Goal: Task Accomplishment & Management: Use online tool/utility

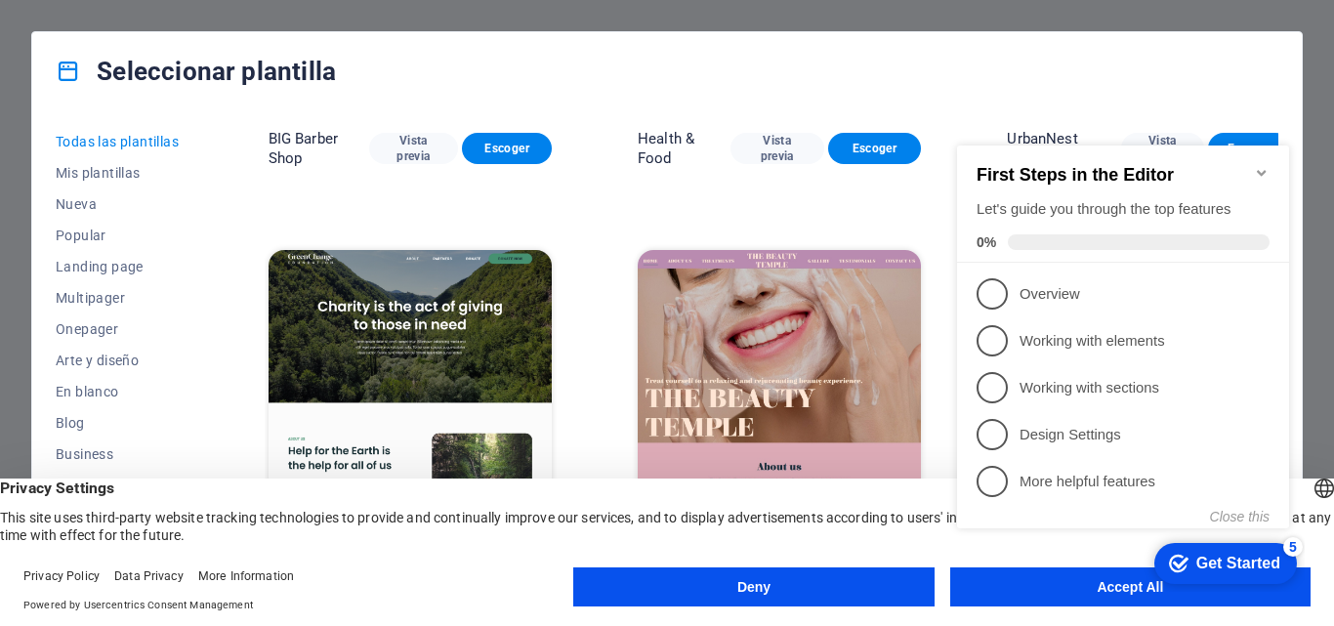
scroll to position [2672, 0]
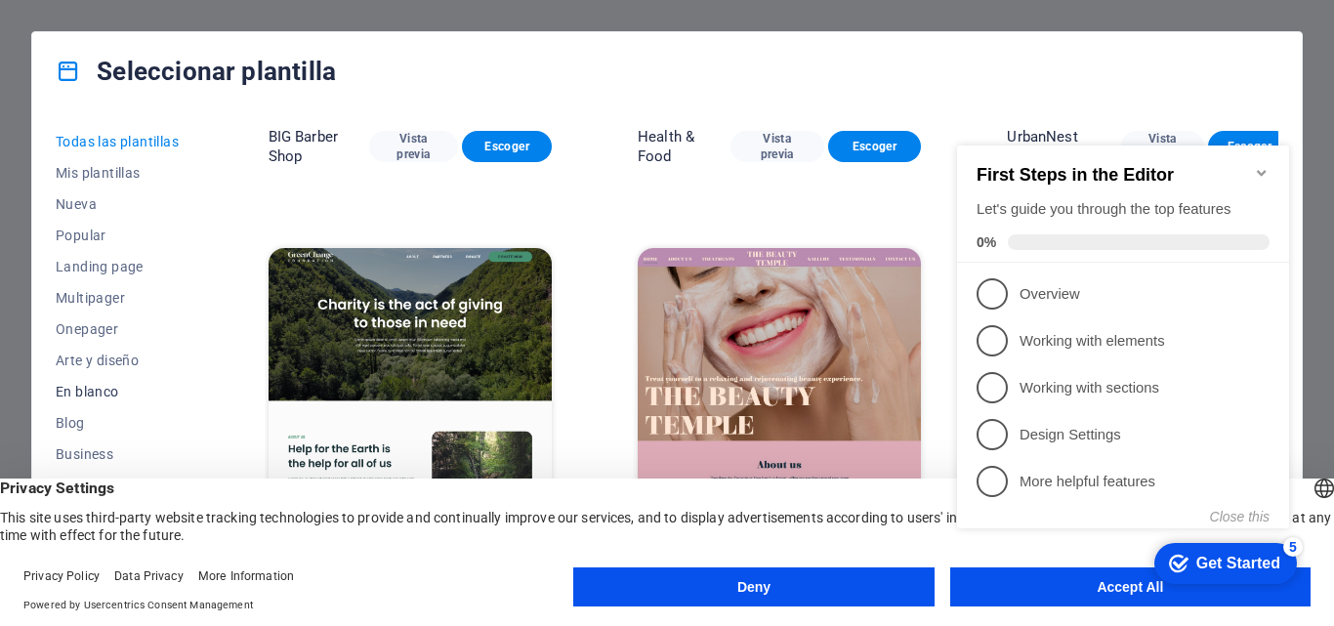
click at [112, 398] on span "En blanco" at bounding box center [119, 392] width 127 height 16
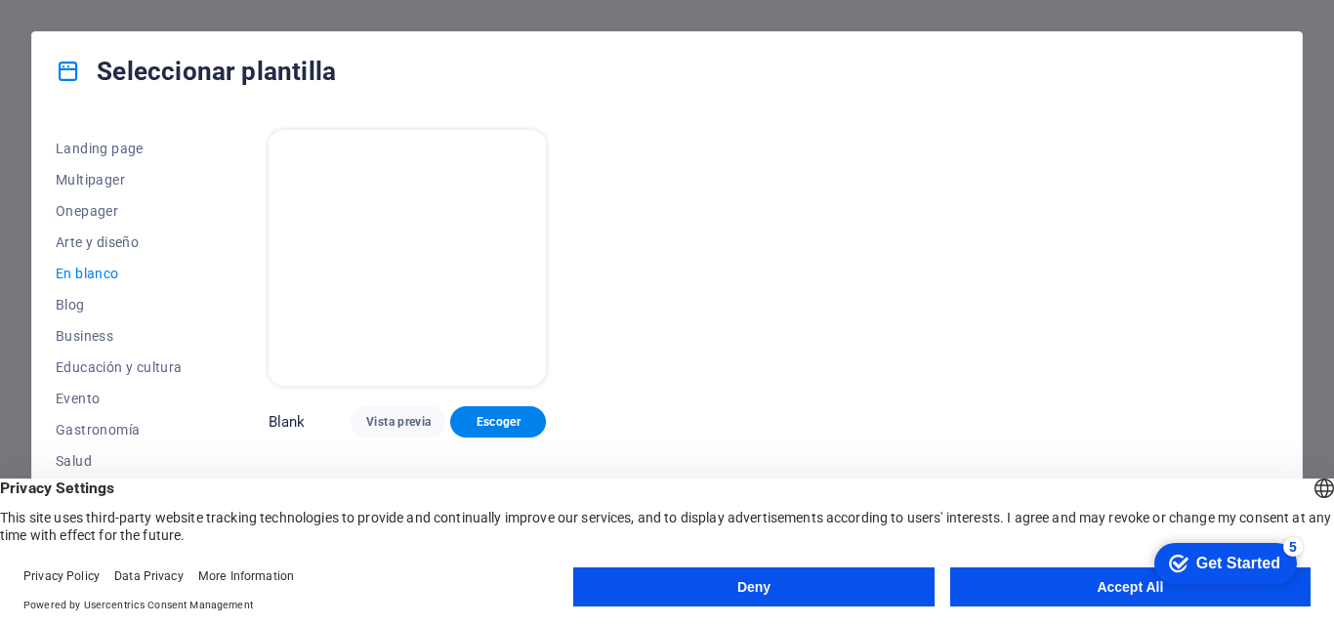
scroll to position [119, 0]
click at [105, 339] on span "Business" at bounding box center [119, 335] width 127 height 16
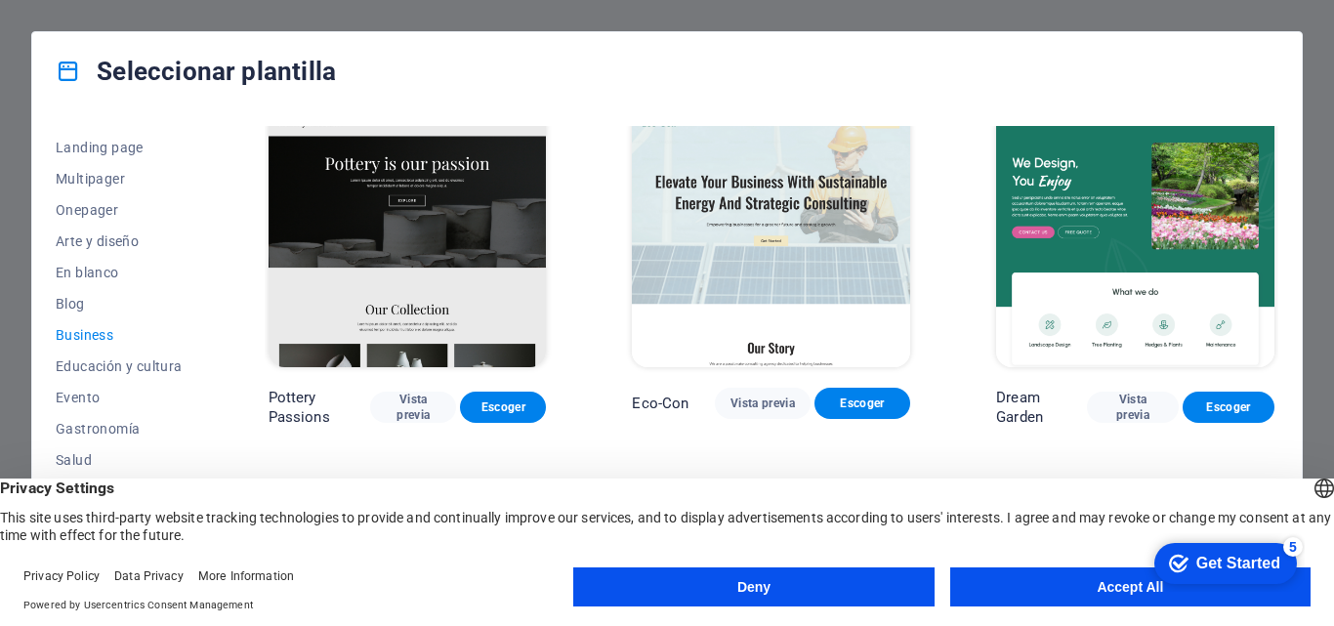
scroll to position [9, 0]
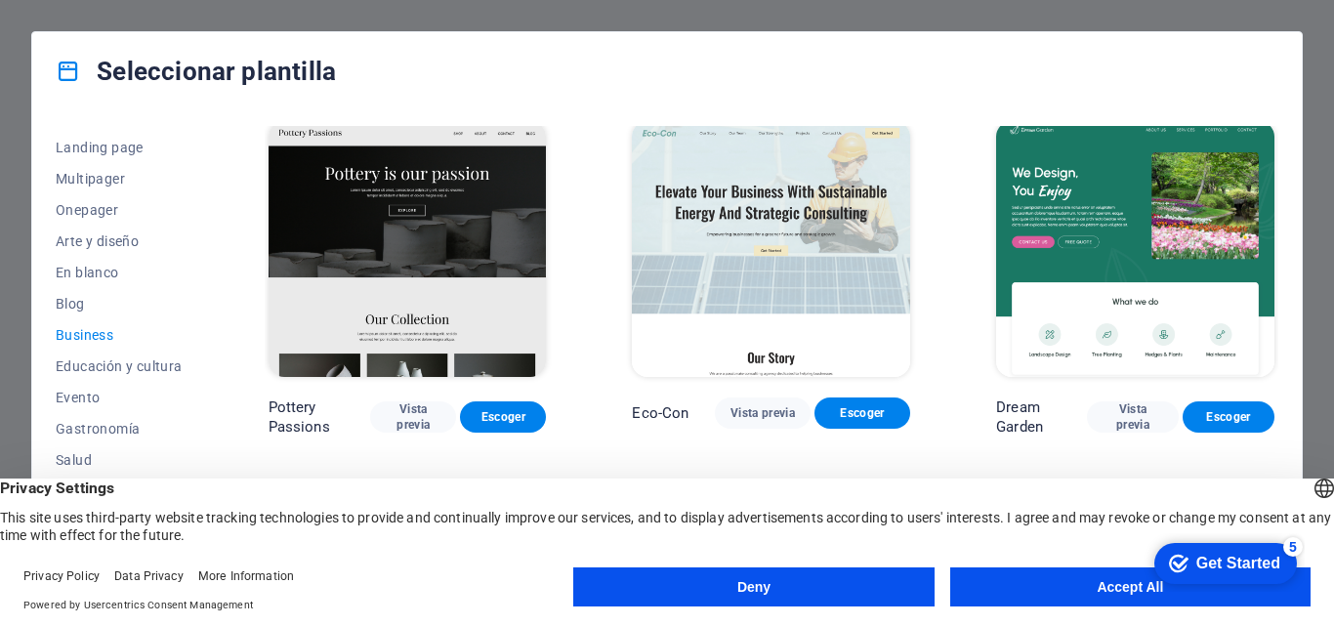
click at [458, 284] on img at bounding box center [408, 249] width 278 height 256
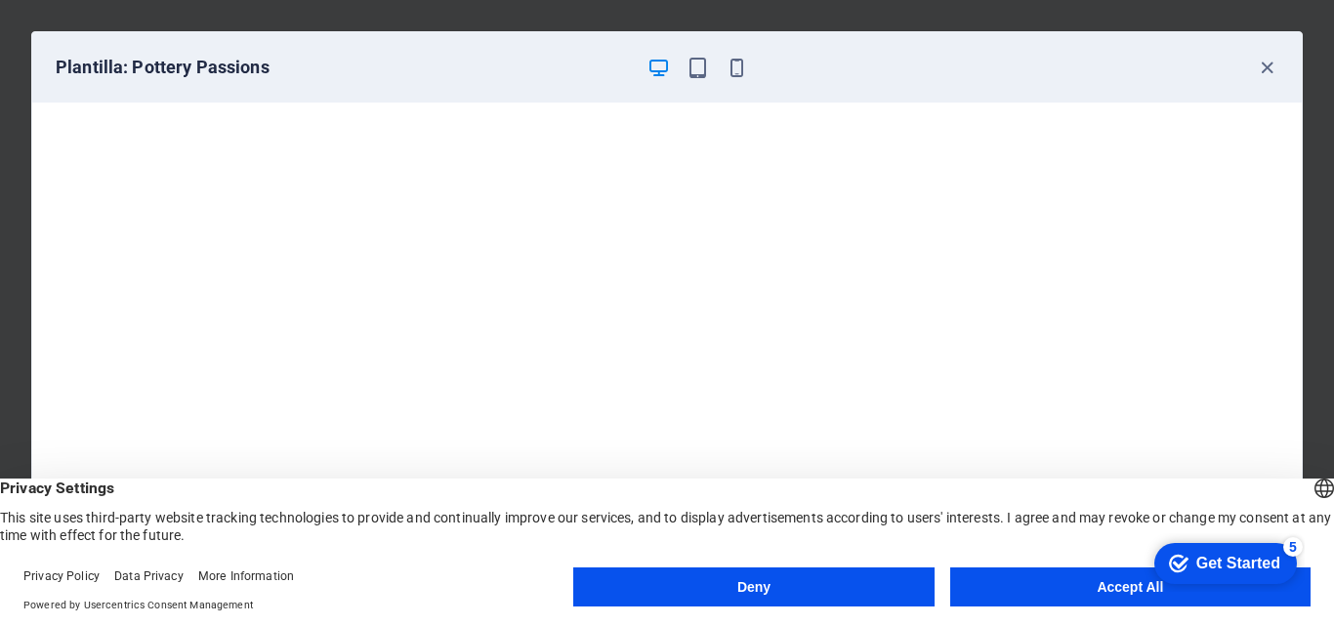
click at [1058, 570] on button "Accept All" at bounding box center [1130, 587] width 360 height 39
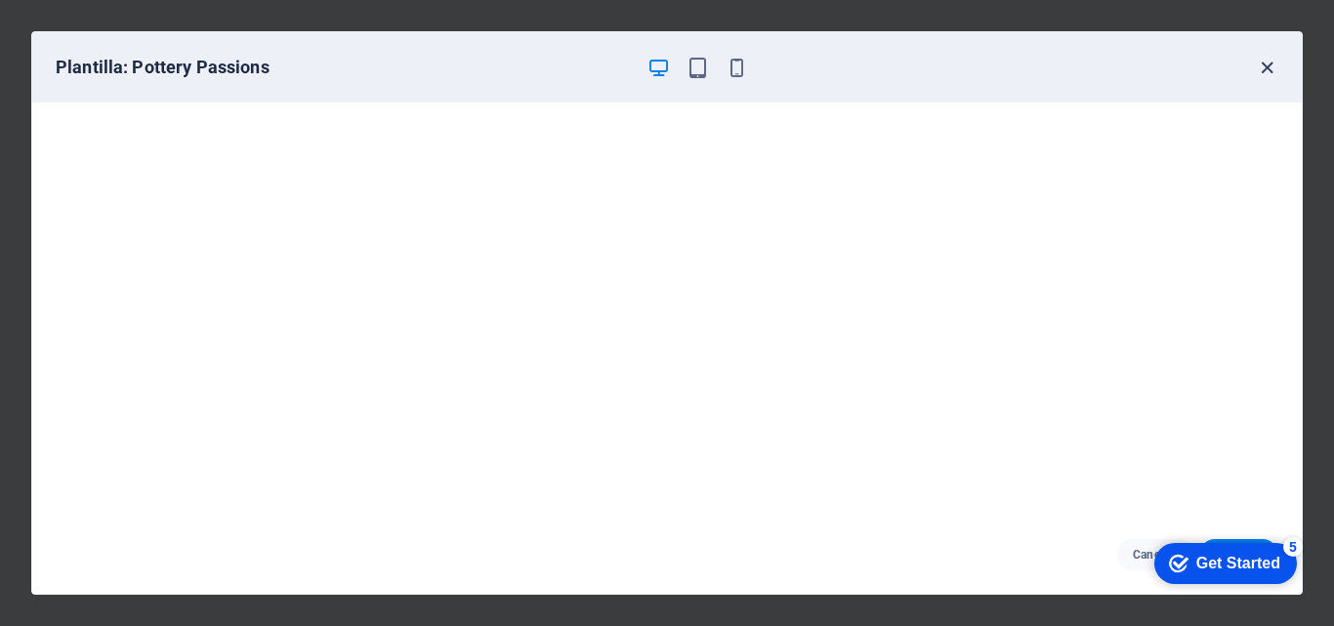
click at [1273, 71] on icon "button" at bounding box center [1267, 68] width 22 height 22
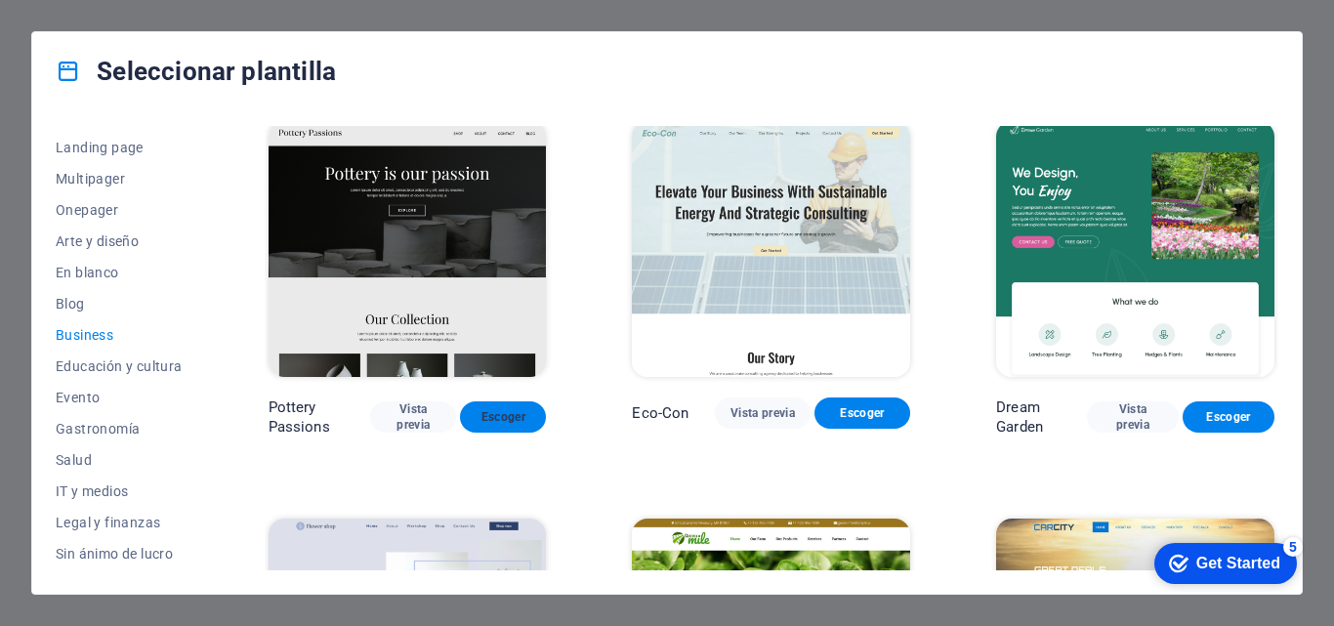
click at [484, 410] on span "Escoger" at bounding box center [503, 417] width 55 height 16
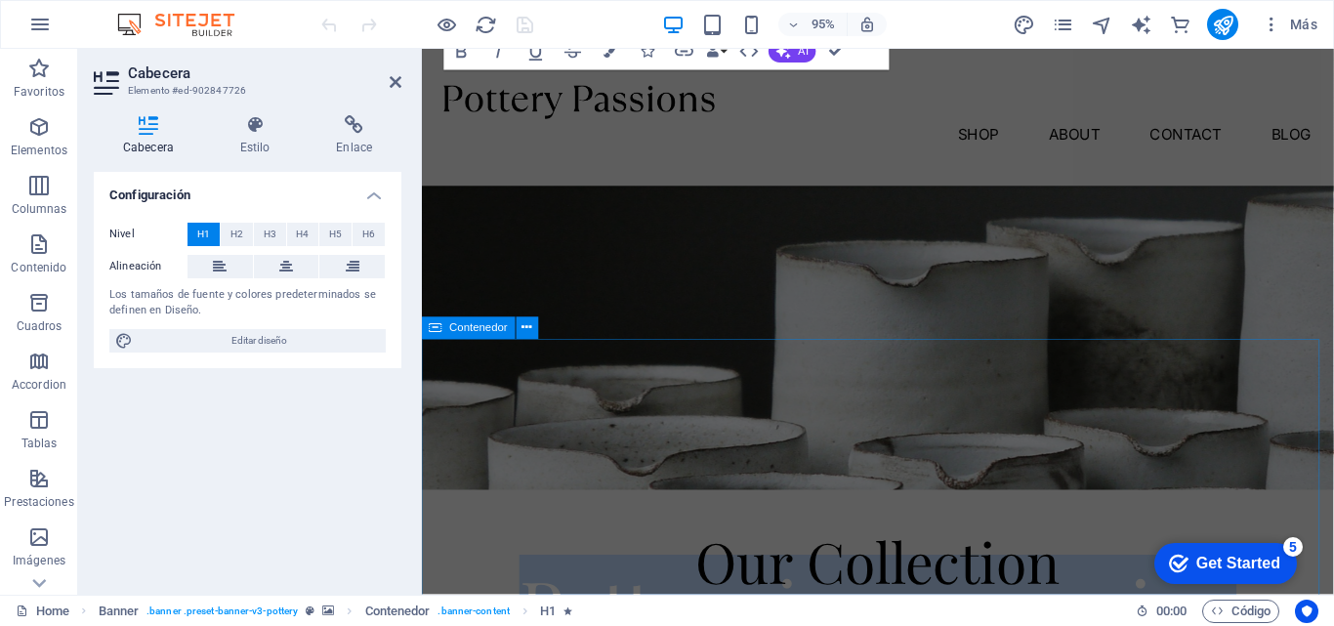
scroll to position [230, 0]
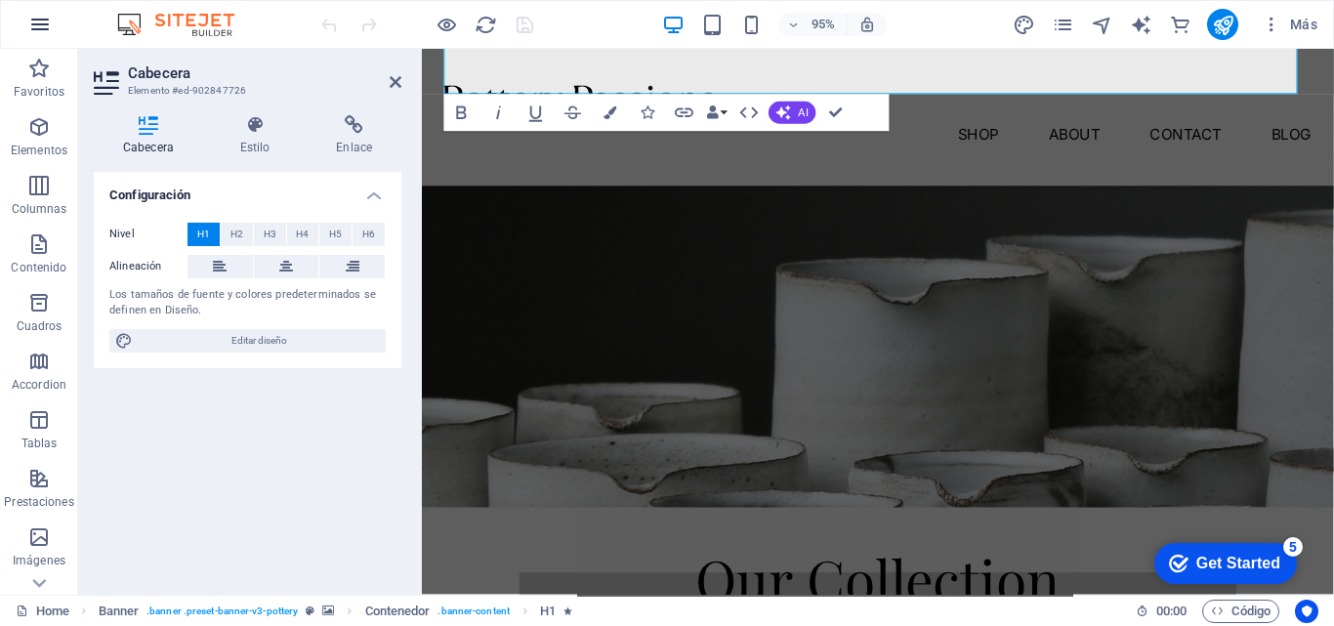
click at [21, 26] on button "button" at bounding box center [40, 24] width 47 height 47
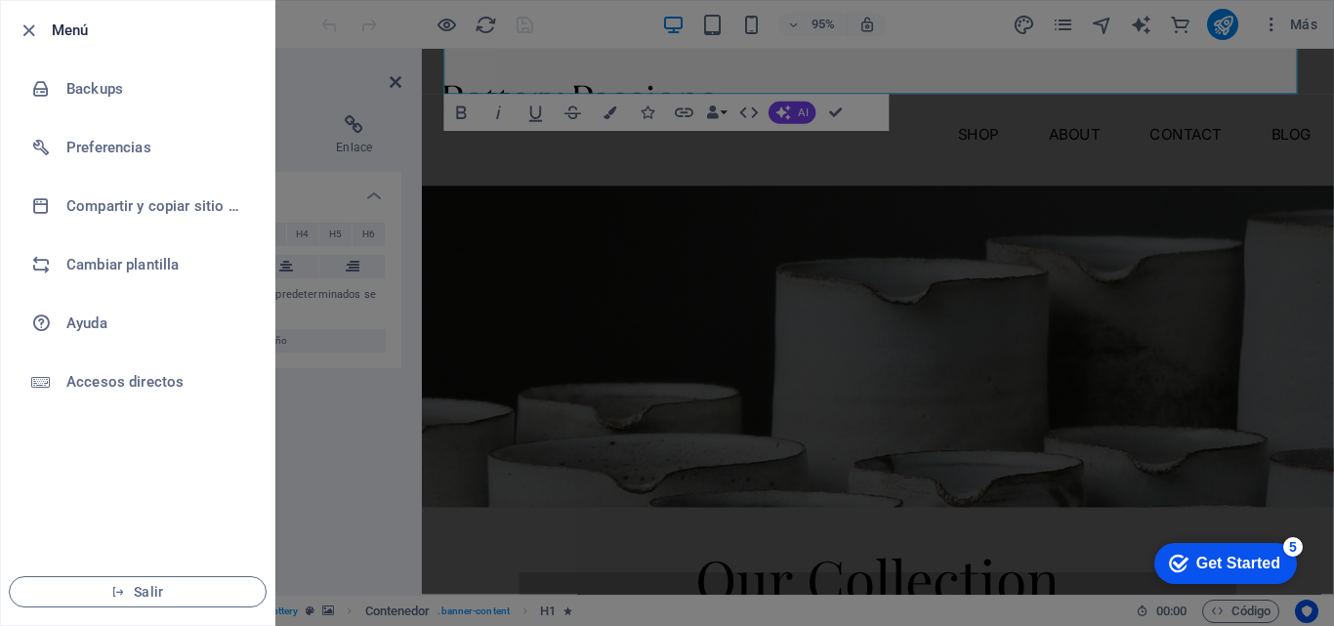
click at [61, 29] on h6 "Menú" at bounding box center [155, 30] width 207 height 23
